Goal: Navigation & Orientation: Find specific page/section

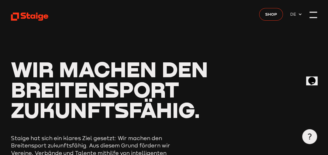
click at [313, 18] on div at bounding box center [312, 14] width 7 height 7
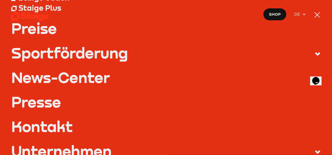
scroll to position [108, 0]
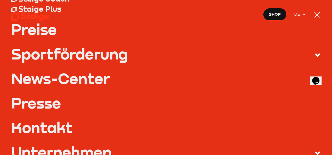
click at [314, 56] on icon at bounding box center [317, 55] width 6 height 6
click at [0, 0] on input "Sportförderung" at bounding box center [0, 0] width 0 height 0
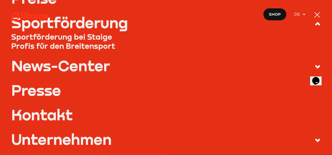
click at [87, 35] on link "Sportförderung bei Staige" at bounding box center [166, 36] width 310 height 9
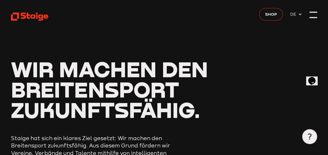
click at [310, 16] on div at bounding box center [312, 14] width 7 height 7
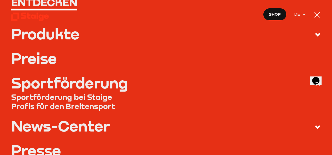
scroll to position [41, 0]
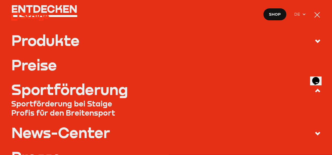
click at [41, 69] on link "Preise" at bounding box center [166, 64] width 310 height 15
